Goal: Information Seeking & Learning: Learn about a topic

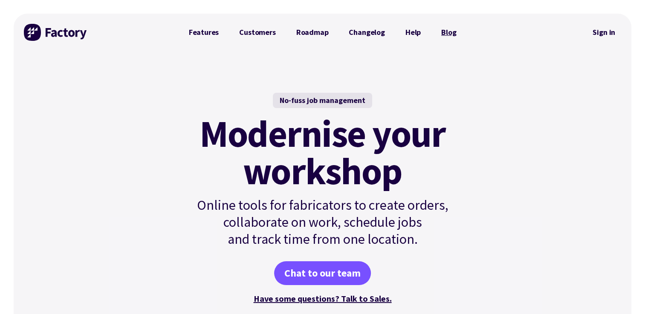
click at [449, 32] on link "Blog" at bounding box center [448, 32] width 35 height 17
click at [209, 33] on link "Features" at bounding box center [204, 32] width 51 height 17
